Goal: Browse casually

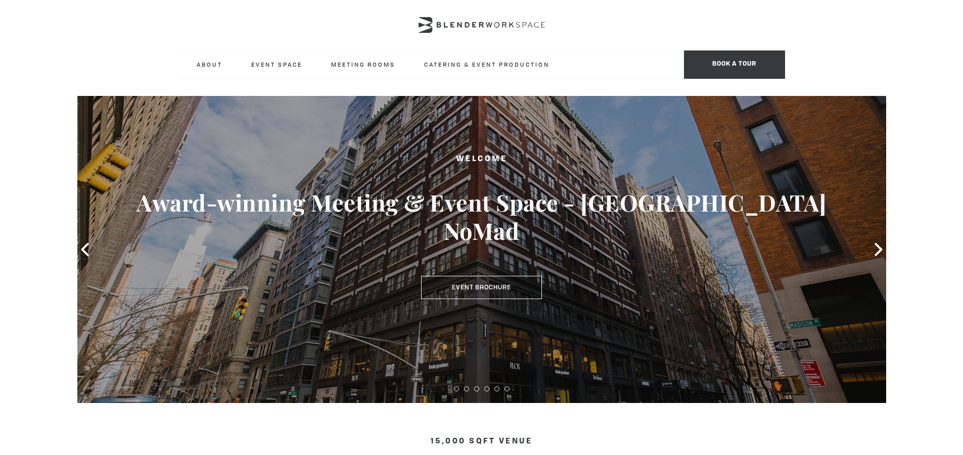
type div "[DATE]"
click at [879, 250] on icon at bounding box center [878, 249] width 8 height 13
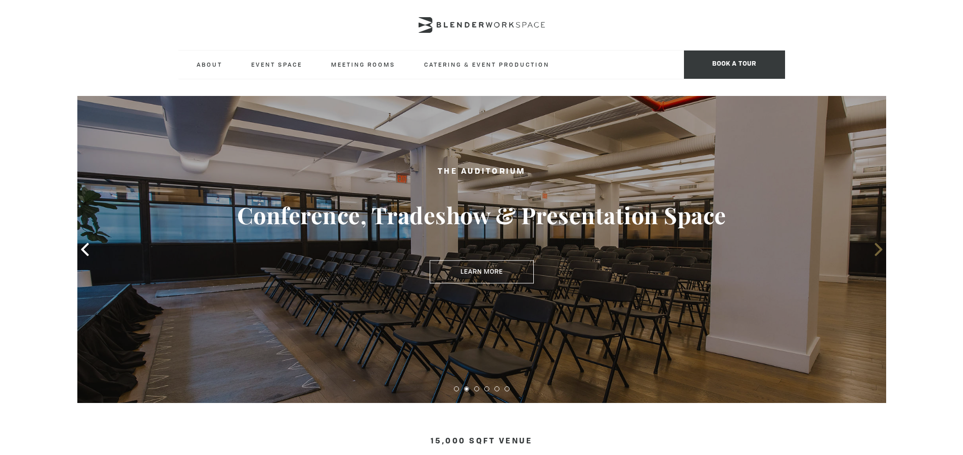
click at [879, 250] on icon at bounding box center [878, 249] width 8 height 13
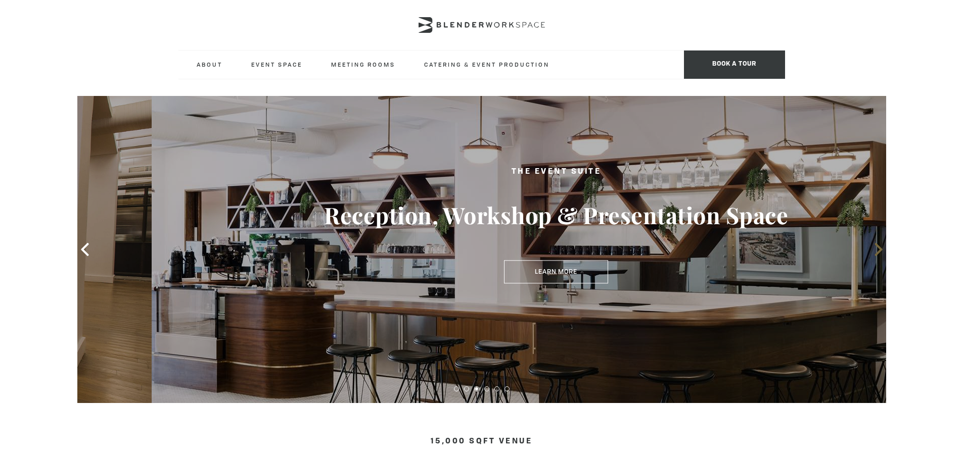
click at [879, 250] on icon at bounding box center [878, 249] width 8 height 13
